Goal: Task Accomplishment & Management: Use online tool/utility

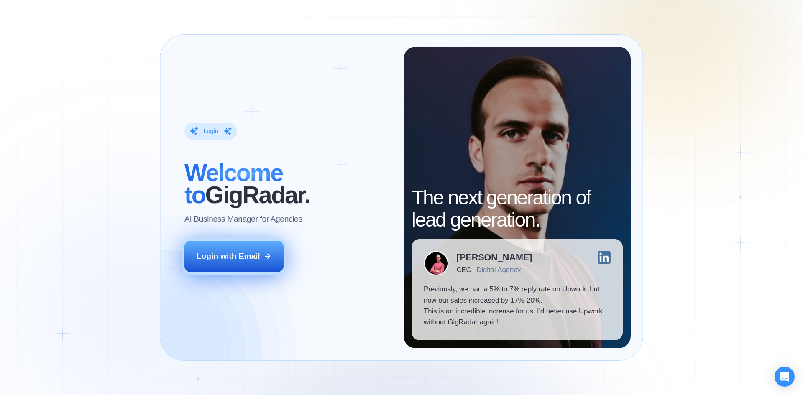
click at [259, 257] on div "Login with Email" at bounding box center [228, 256] width 64 height 11
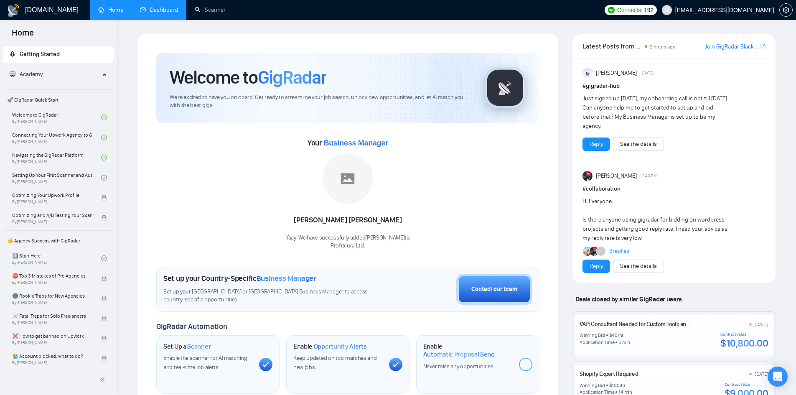
click at [157, 12] on link "Dashboard" at bounding box center [159, 9] width 38 height 7
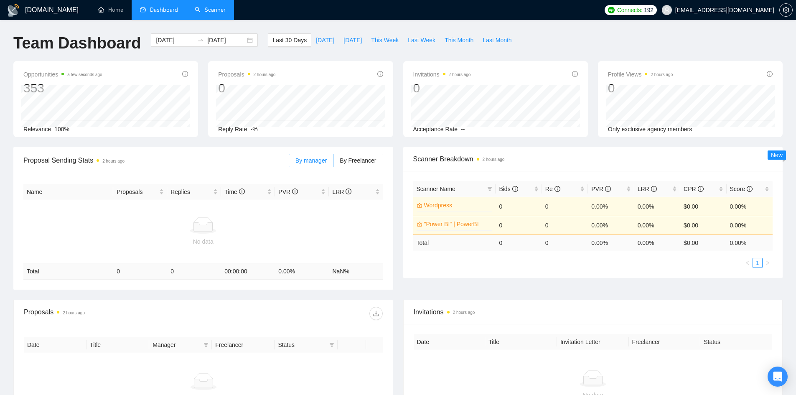
click at [214, 10] on link "Scanner" at bounding box center [210, 9] width 31 height 7
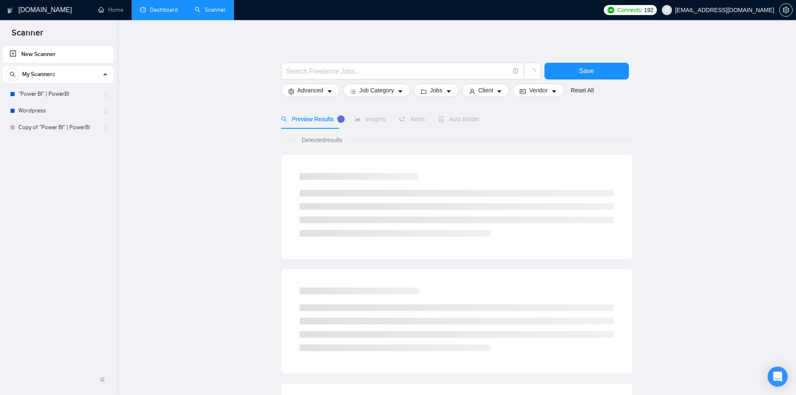
click at [61, 51] on link "New Scanner" at bounding box center [58, 54] width 97 height 17
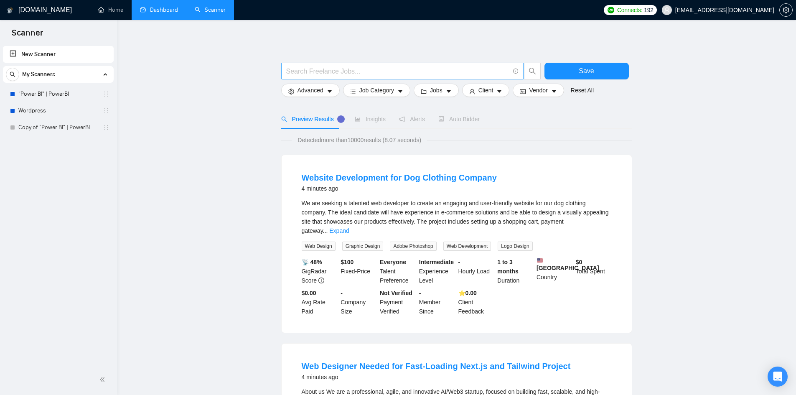
click at [350, 69] on input "text" at bounding box center [397, 71] width 223 height 10
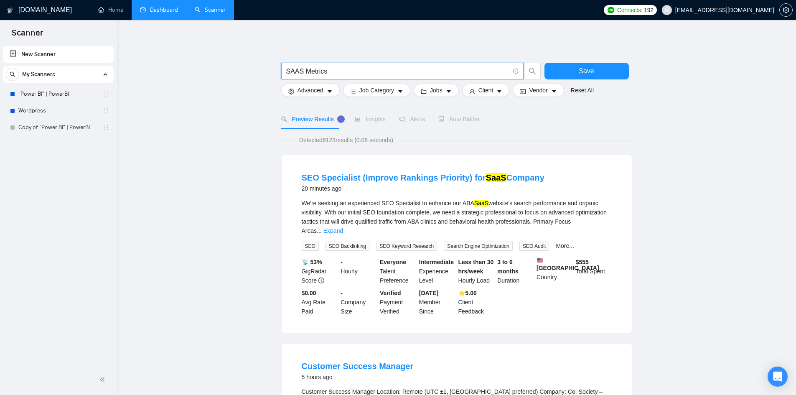
drag, startPoint x: 303, startPoint y: 69, endPoint x: 404, endPoint y: 70, distance: 101.6
click at [404, 70] on input "SAAS Metrics" at bounding box center [397, 71] width 223 height 10
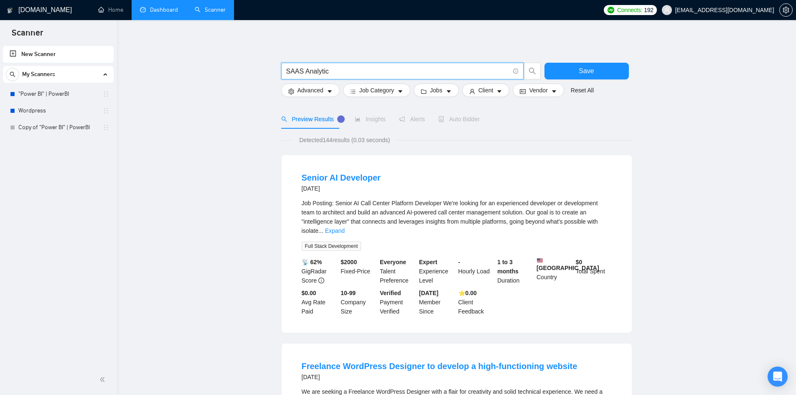
drag, startPoint x: 343, startPoint y: 76, endPoint x: 229, endPoint y: 69, distance: 114.7
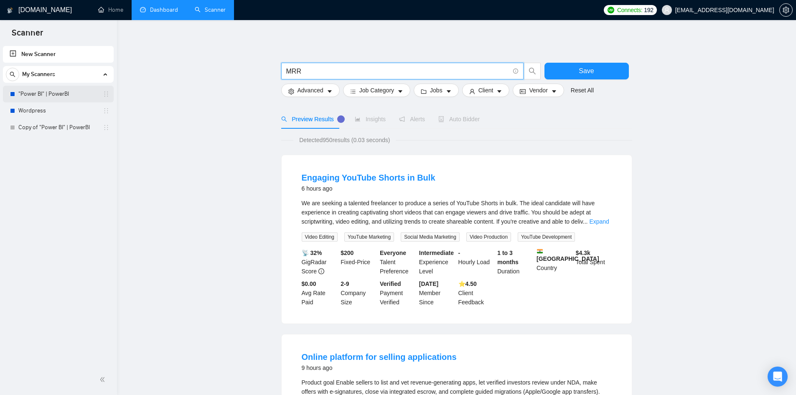
type input "MRR"
click at [64, 96] on link ""Power BI" | PowerBI" at bounding box center [57, 94] width 79 height 17
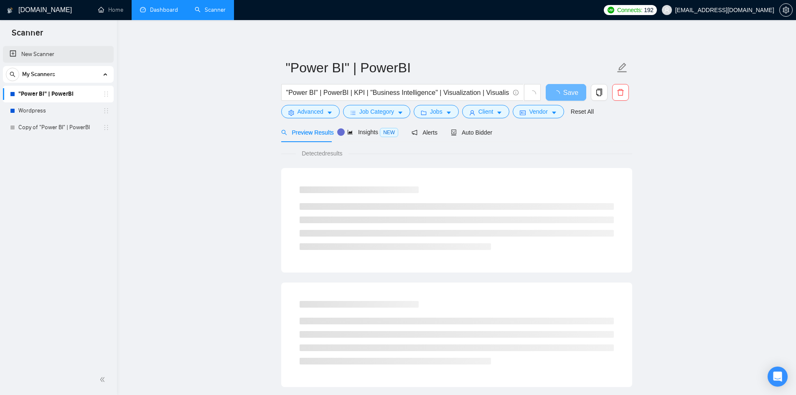
click at [31, 55] on link "New Scanner" at bounding box center [58, 54] width 97 height 17
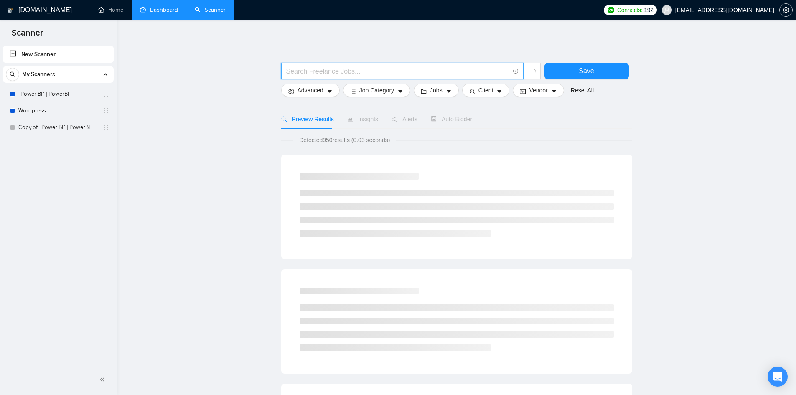
click at [338, 69] on input "text" at bounding box center [397, 71] width 223 height 10
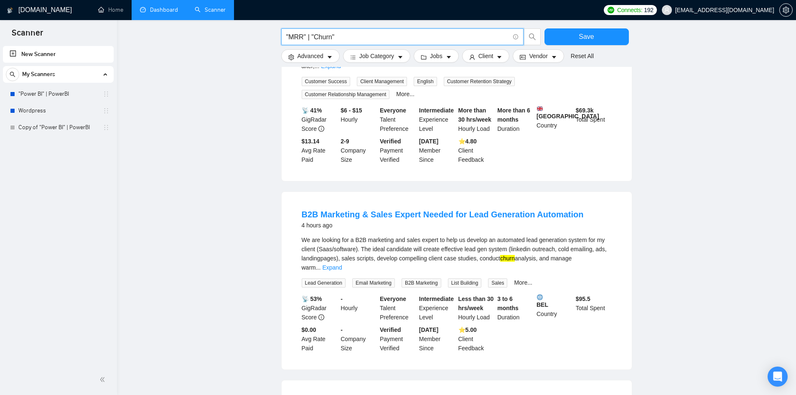
scroll to position [173, 0]
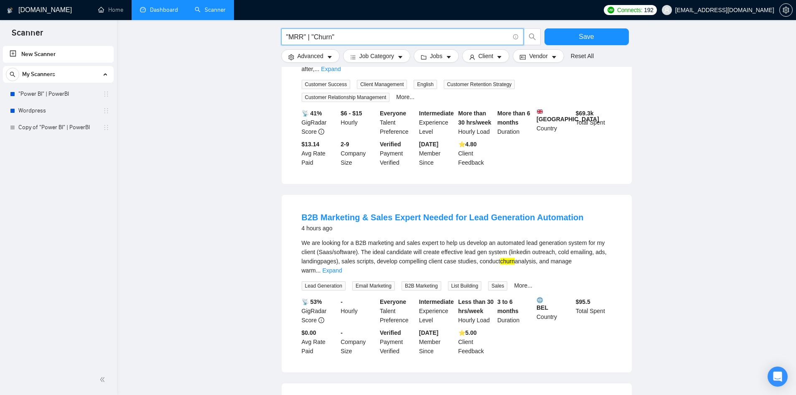
click at [338, 36] on input ""MRR" | "Churn"" at bounding box center [397, 37] width 223 height 10
type input ""MRR" | "Churn" | "Subscription Analytics""
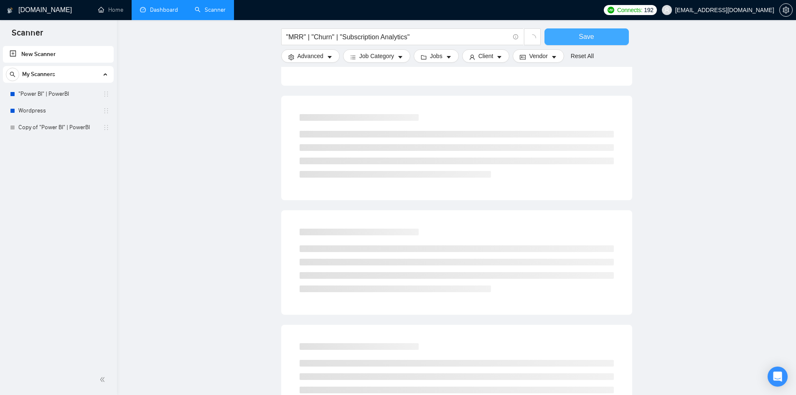
click at [612, 35] on button "Save" at bounding box center [587, 36] width 84 height 17
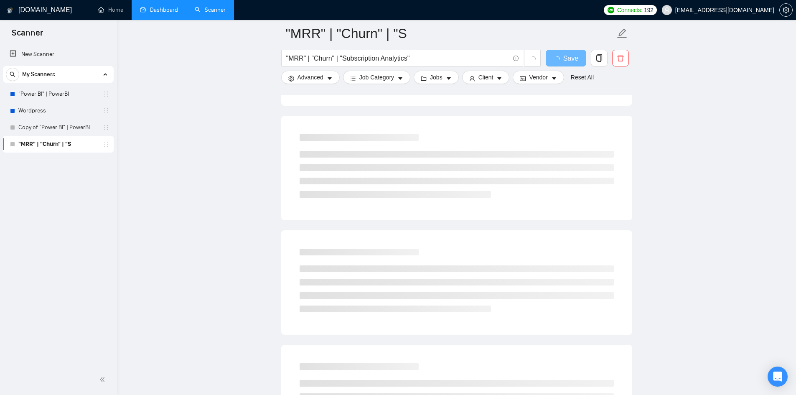
click at [86, 143] on link ""MRR" | "Churn" | "S" at bounding box center [57, 144] width 79 height 17
click at [417, 59] on input ""MRR" | "Churn" | "Subscription Analytics"" at bounding box center [397, 58] width 223 height 10
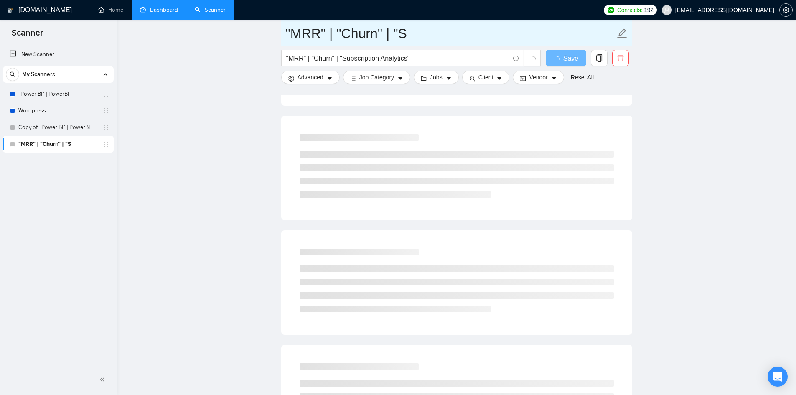
click at [626, 35] on icon "edit" at bounding box center [622, 33] width 11 height 11
drag, startPoint x: 420, startPoint y: 36, endPoint x: 245, endPoint y: 35, distance: 174.7
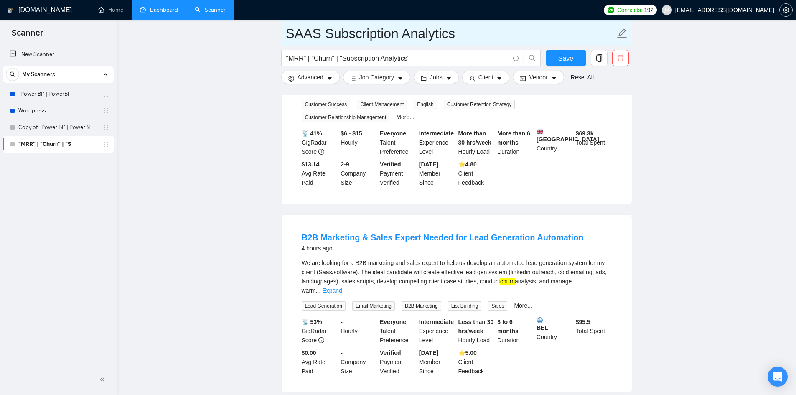
type input "SAAS Subscription Analytics"
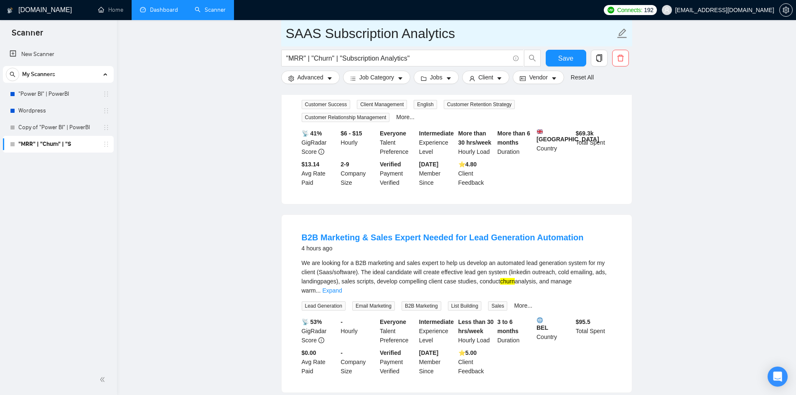
click at [623, 41] on span at bounding box center [622, 33] width 11 height 21
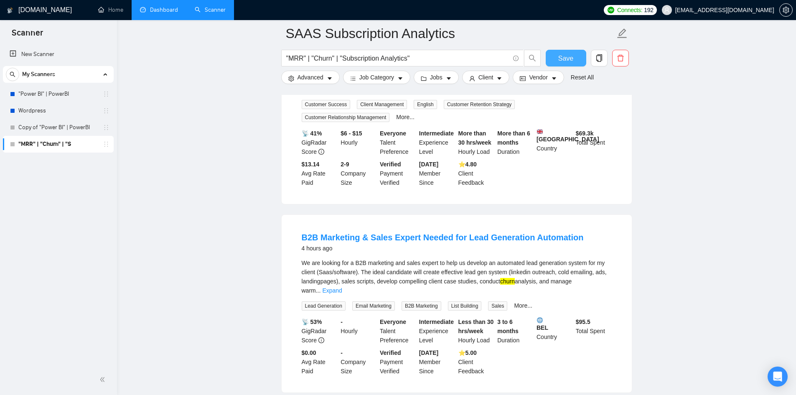
drag, startPoint x: 573, startPoint y: 55, endPoint x: 676, endPoint y: 152, distance: 141.7
click at [573, 56] on span "Save" at bounding box center [565, 58] width 15 height 10
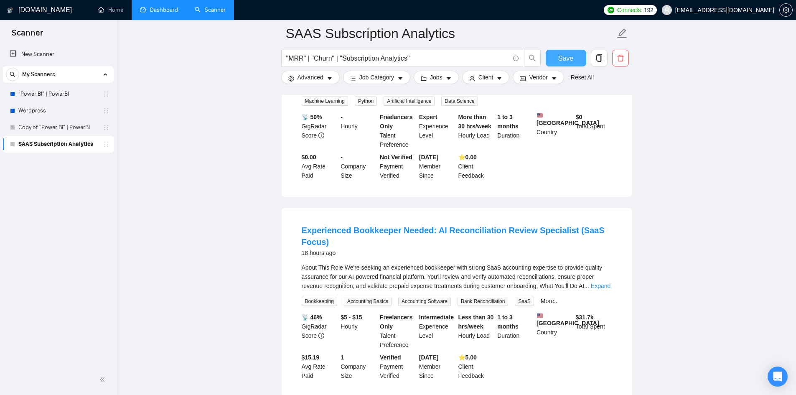
scroll to position [1691, 0]
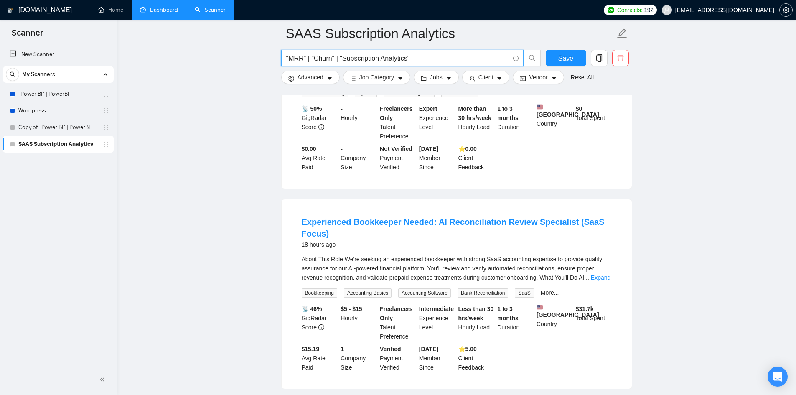
click at [439, 61] on input ""MRR" | "Churn" | "Subscription Analytics"" at bounding box center [397, 58] width 223 height 10
drag, startPoint x: 439, startPoint y: 61, endPoint x: 176, endPoint y: 76, distance: 264.2
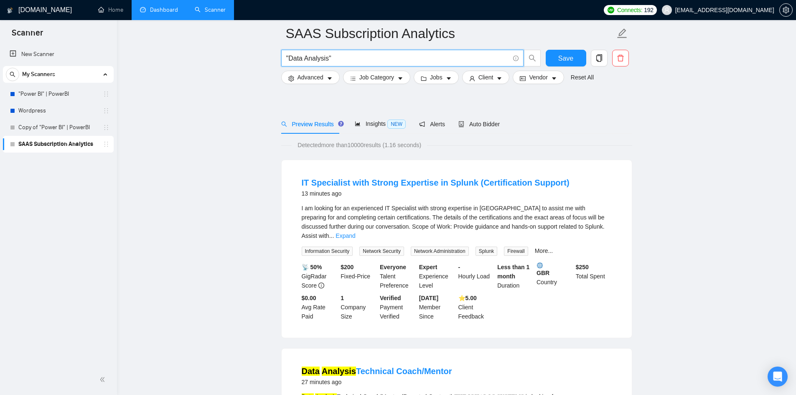
scroll to position [0, 0]
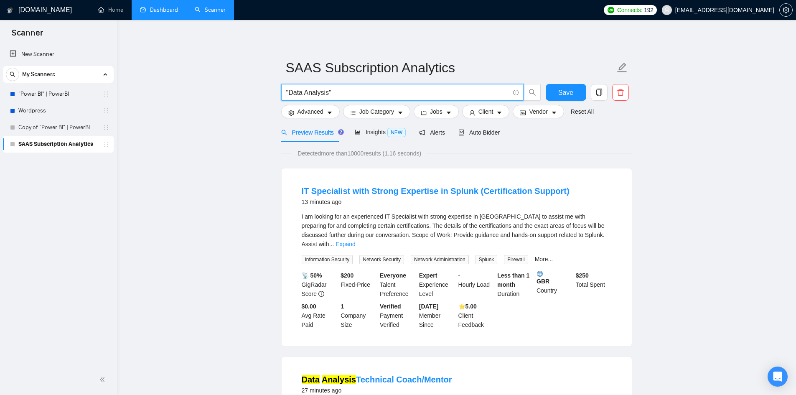
drag, startPoint x: 311, startPoint y: 91, endPoint x: 304, endPoint y: 92, distance: 7.6
click at [304, 92] on input ""Data Analysis"" at bounding box center [397, 92] width 223 height 10
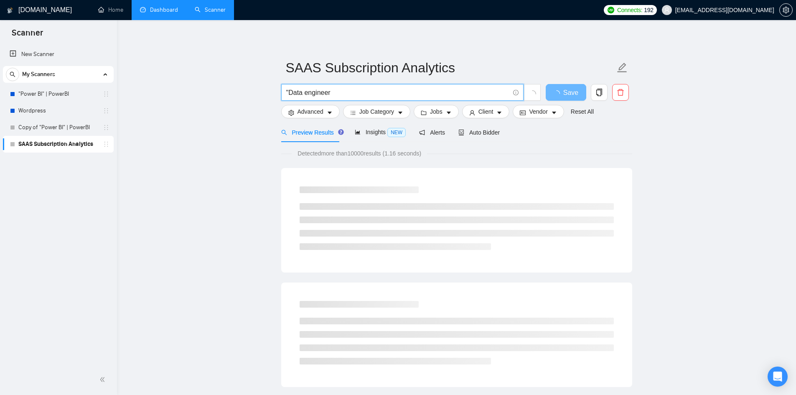
click at [307, 95] on input ""Data engineer" at bounding box center [397, 92] width 223 height 10
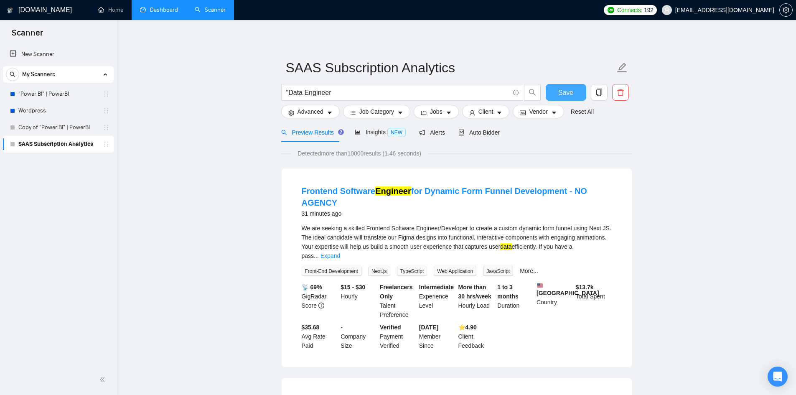
click at [564, 94] on span "Save" at bounding box center [565, 92] width 15 height 10
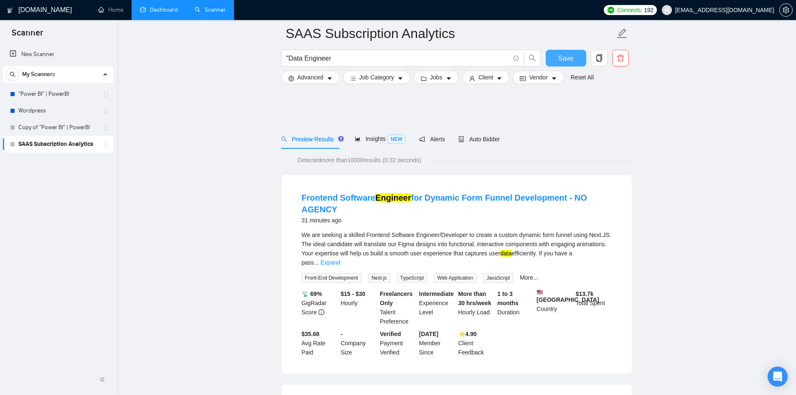
scroll to position [167, 0]
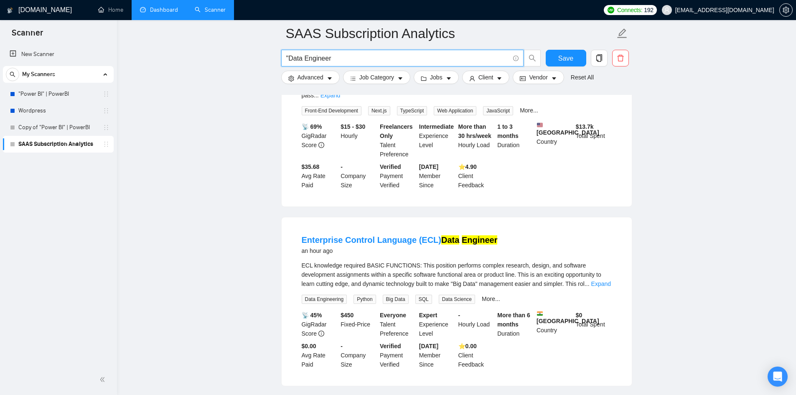
click at [375, 58] on input ""Data Engineer" at bounding box center [397, 58] width 223 height 10
click at [555, 52] on button "Save" at bounding box center [566, 58] width 41 height 17
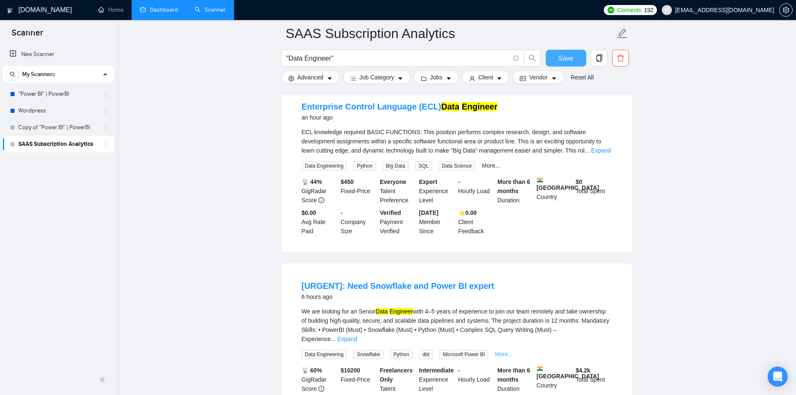
scroll to position [0, 0]
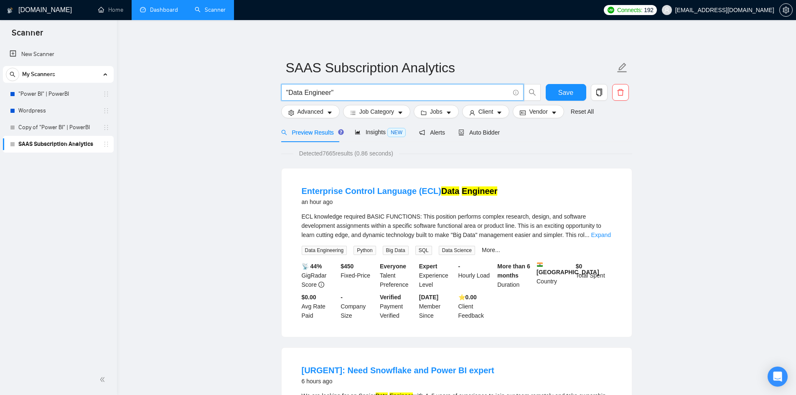
drag, startPoint x: 341, startPoint y: 90, endPoint x: 243, endPoint y: 92, distance: 97.8
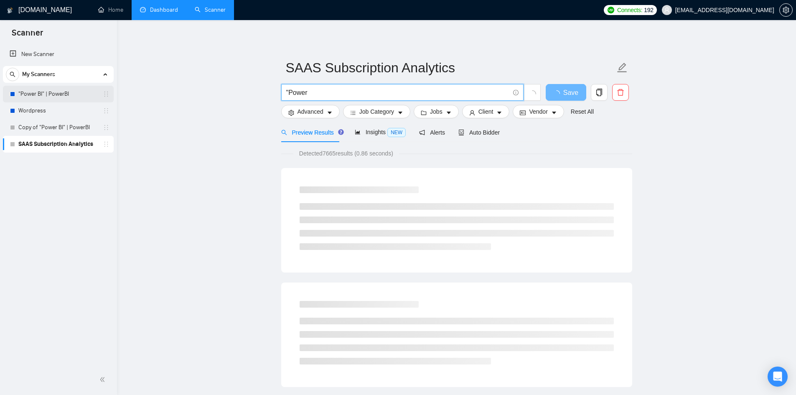
type input ""Power"
click at [47, 92] on link ""Power BI" | PowerBI" at bounding box center [57, 94] width 79 height 17
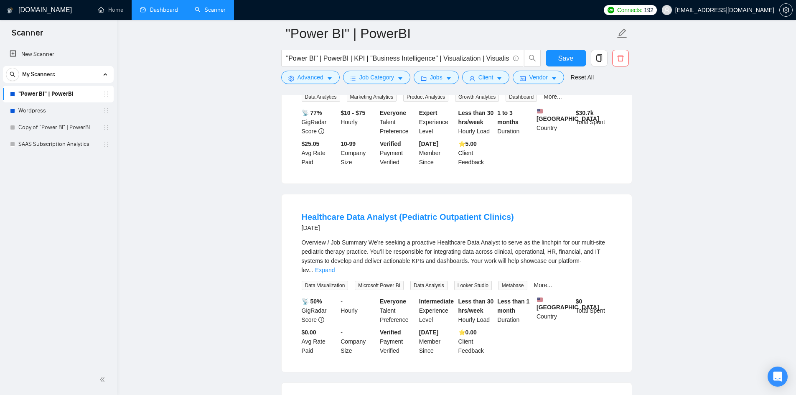
scroll to position [585, 0]
